Goal: Information Seeking & Learning: Learn about a topic

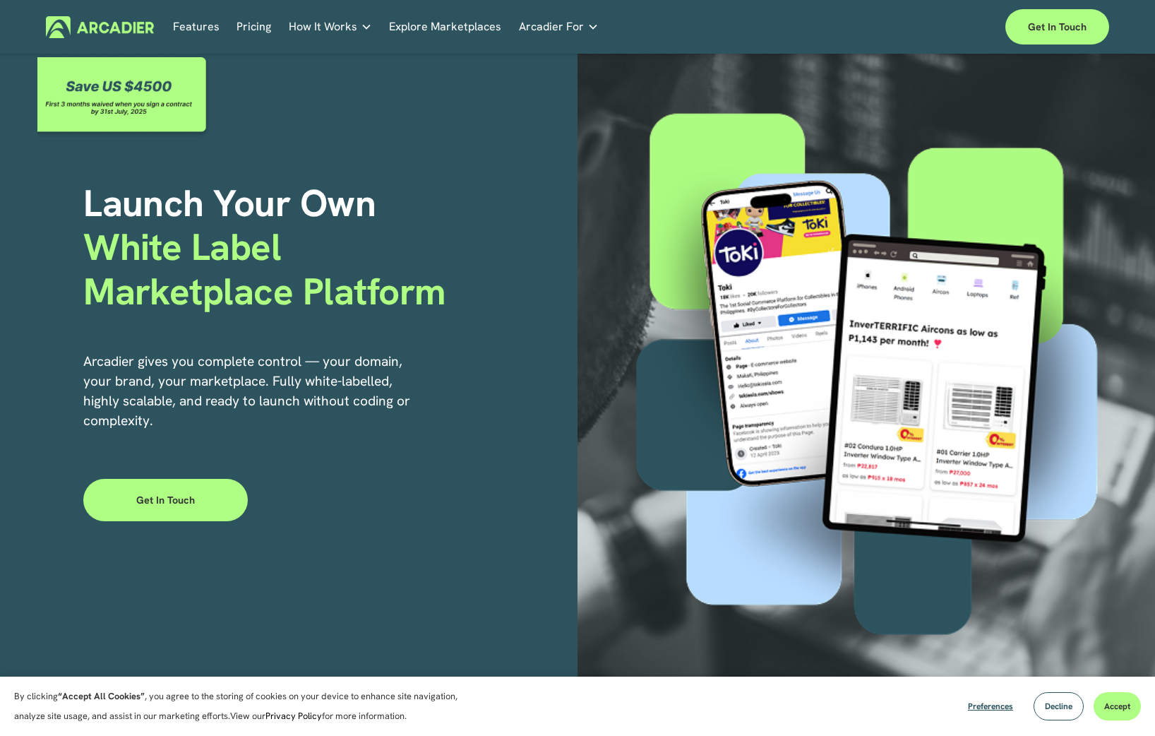
drag, startPoint x: 0, startPoint y: 0, endPoint x: 287, endPoint y: 241, distance: 375.3
click at [287, 241] on span "White Label Marketplace Platform" at bounding box center [264, 268] width 362 height 92
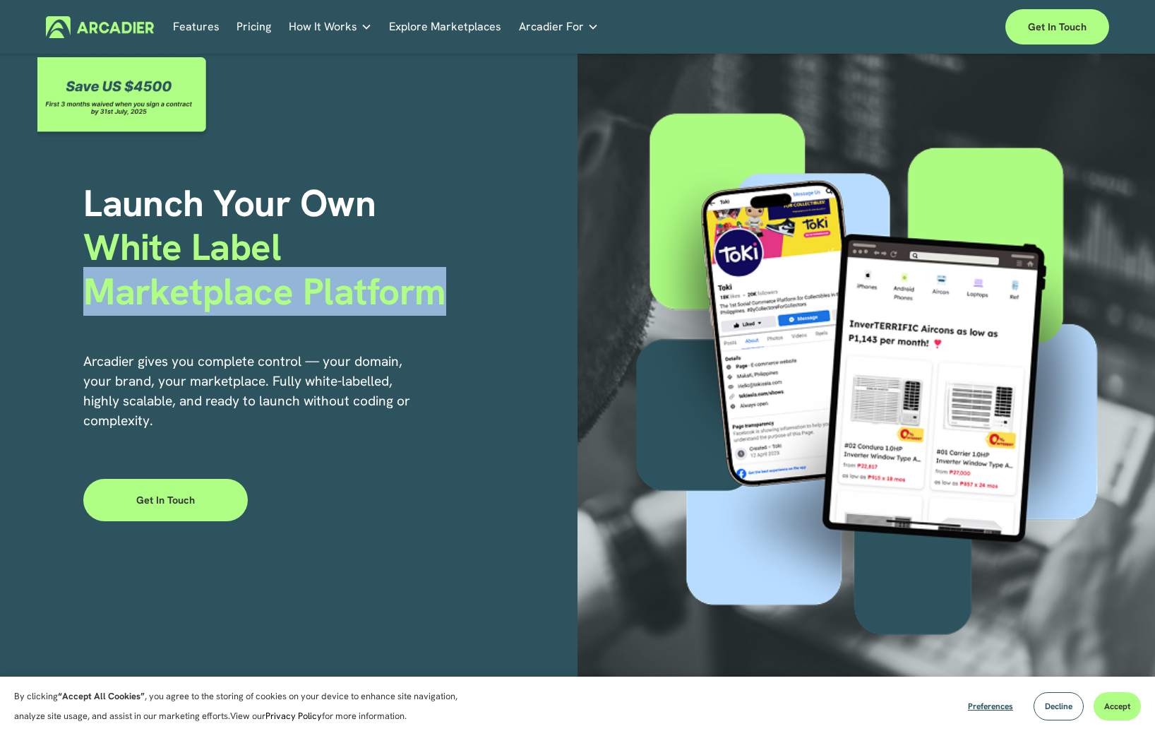
drag, startPoint x: 90, startPoint y: 283, endPoint x: 436, endPoint y: 287, distance: 346.6
click at [436, 287] on span "White Label Marketplace Platform" at bounding box center [264, 268] width 362 height 92
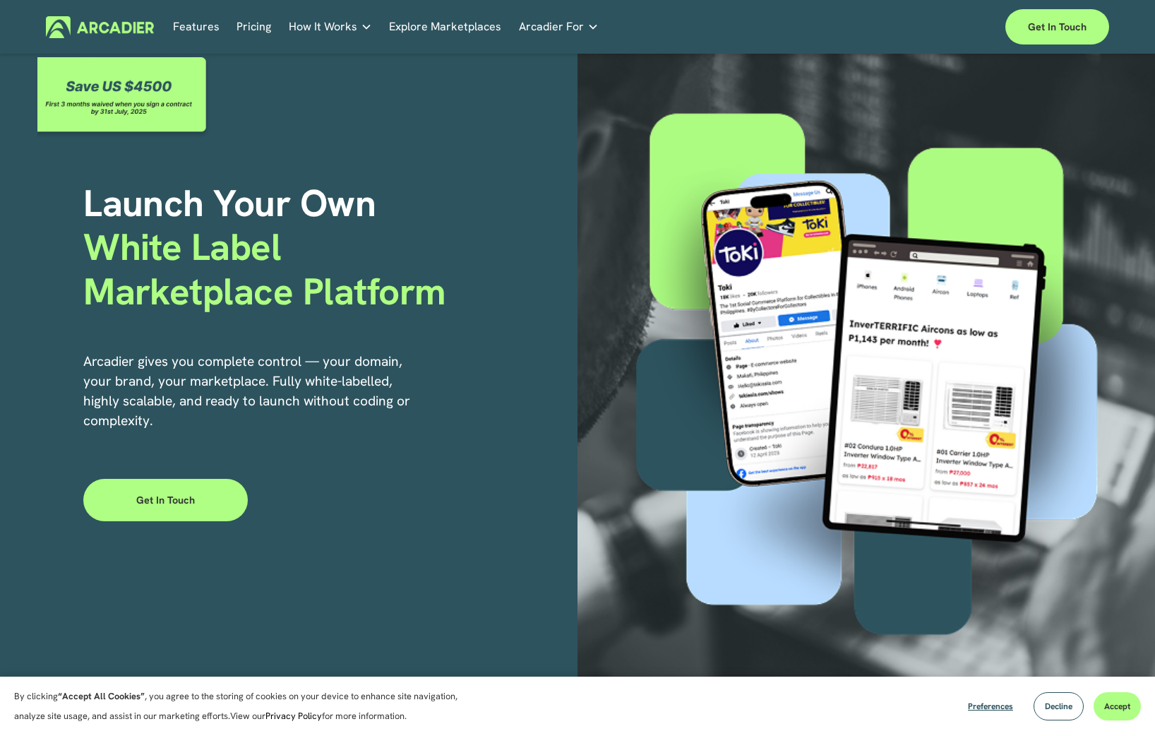
click at [254, 28] on link "Pricing" at bounding box center [253, 27] width 35 height 22
